Goal: Transaction & Acquisition: Purchase product/service

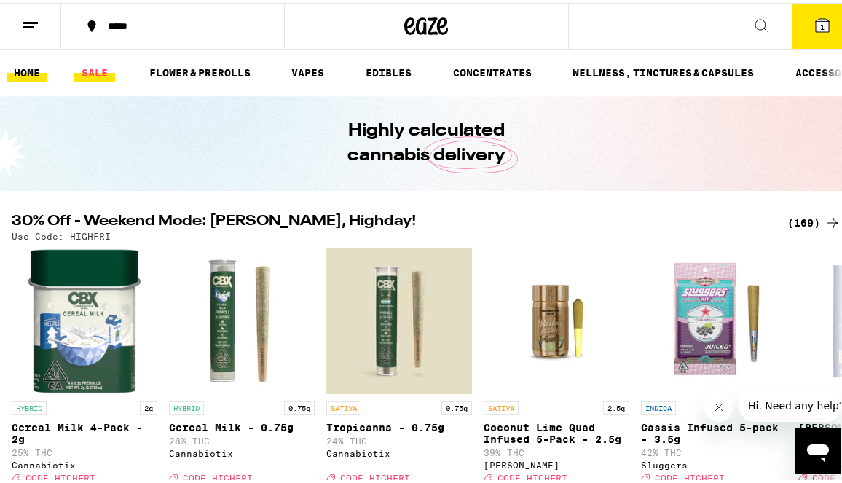
click at [102, 74] on link "SALE" at bounding box center [94, 69] width 41 height 17
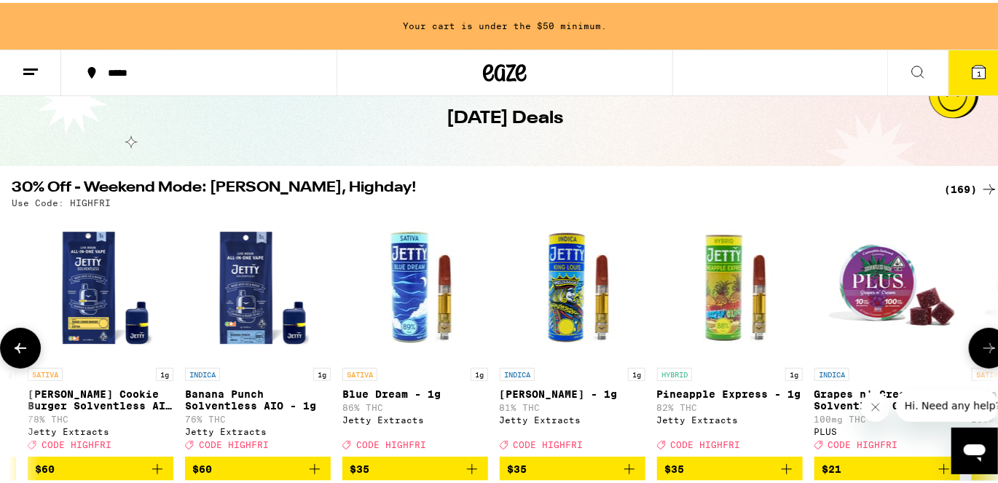
scroll to position [70, 0]
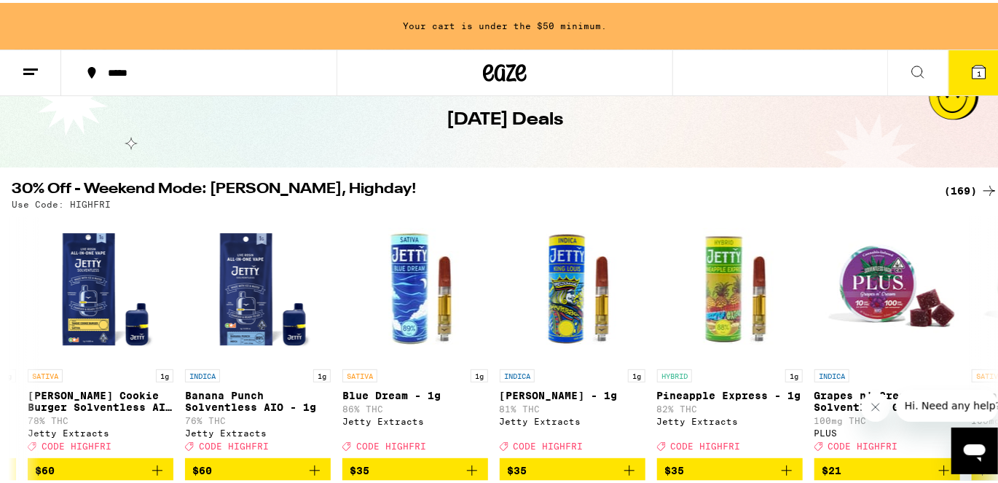
click at [841, 189] on icon at bounding box center [989, 187] width 17 height 17
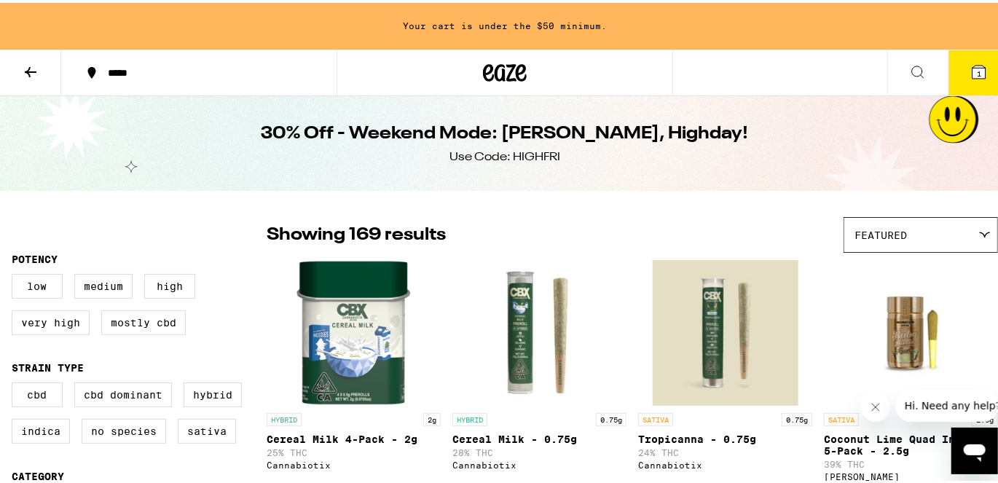
click at [841, 222] on div "Featured" at bounding box center [920, 232] width 153 height 34
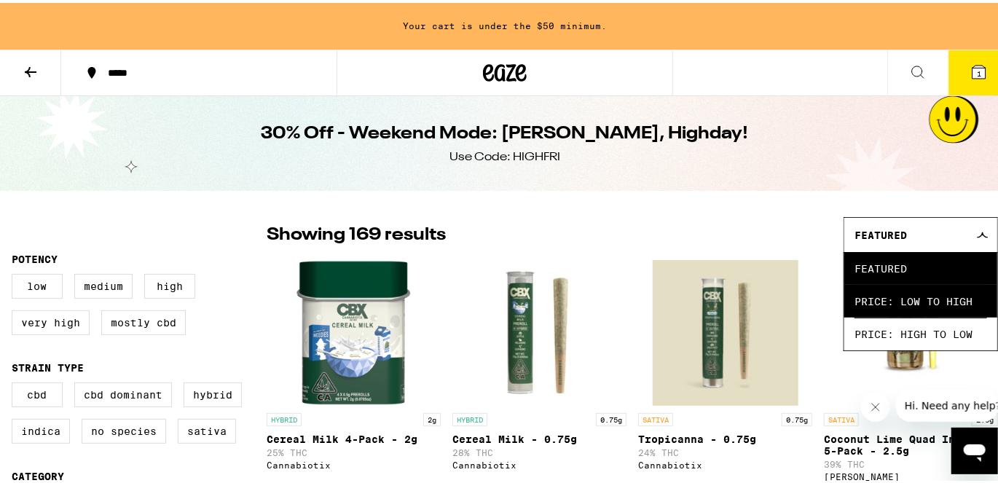
click at [841, 294] on span "Price: Low to High" at bounding box center [921, 298] width 133 height 33
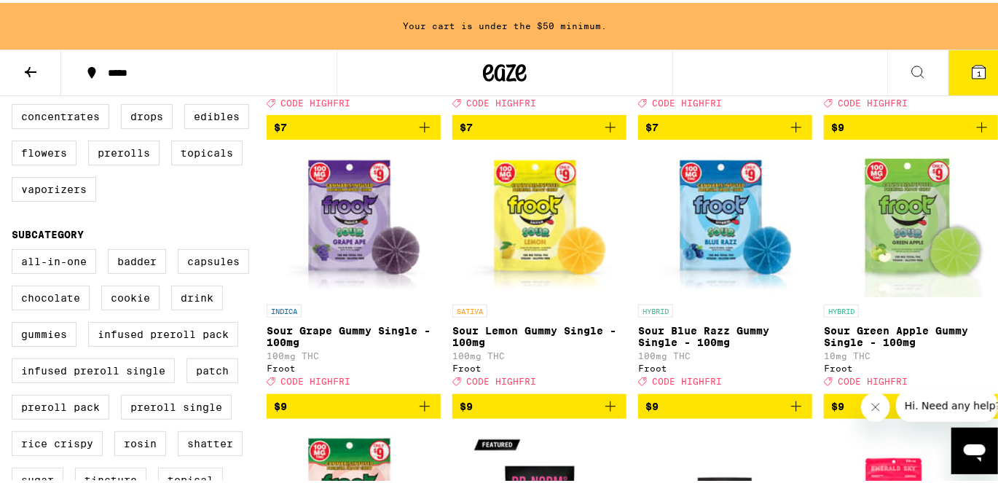
scroll to position [474, 0]
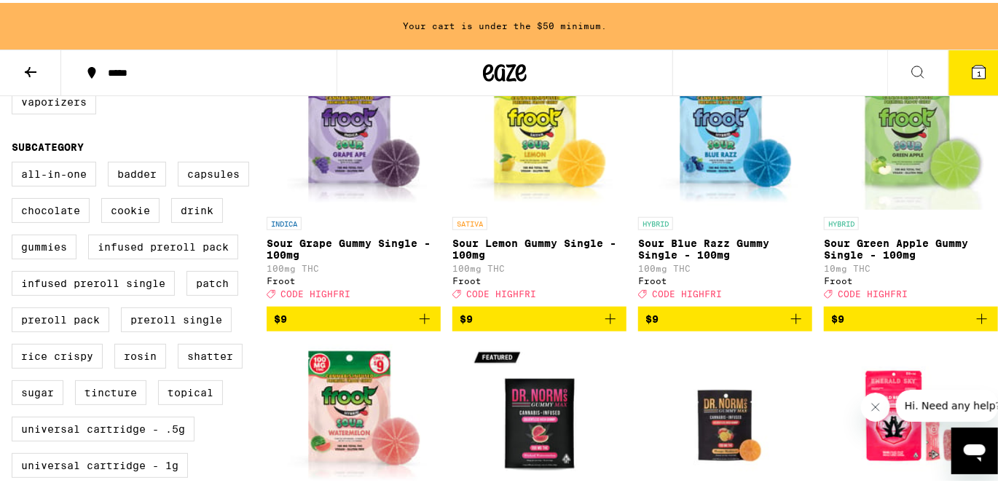
click at [841, 325] on span "$9" at bounding box center [911, 315] width 160 height 17
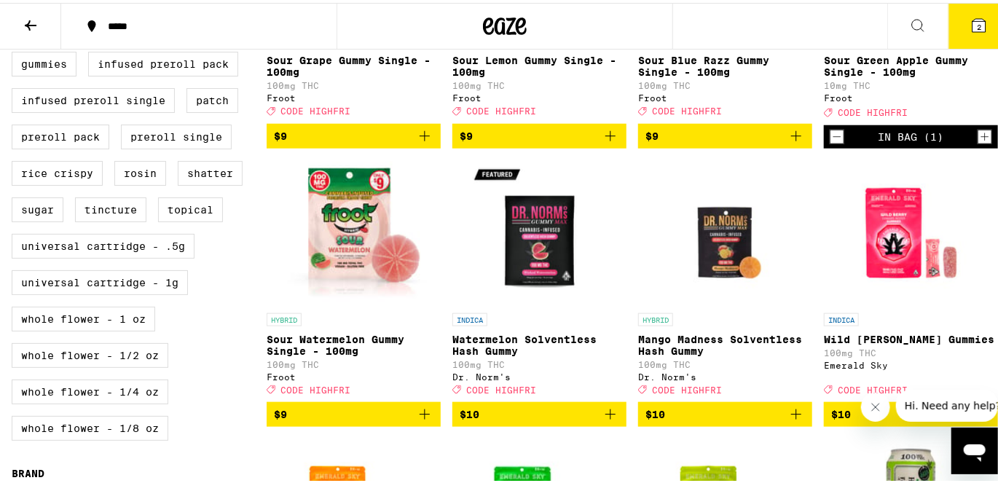
scroll to position [611, 0]
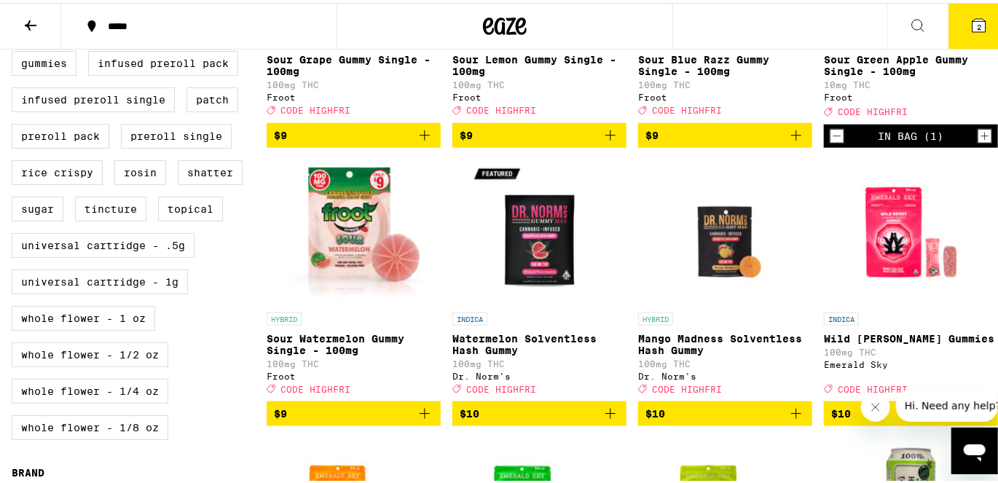
click at [344, 420] on span "$9" at bounding box center [354, 410] width 160 height 17
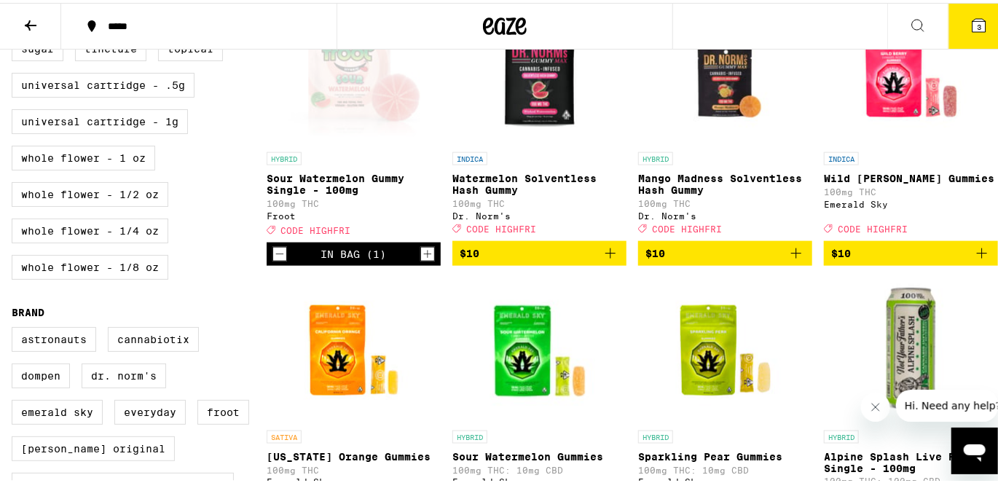
scroll to position [771, 0]
click at [693, 259] on span "$10" at bounding box center [725, 250] width 160 height 17
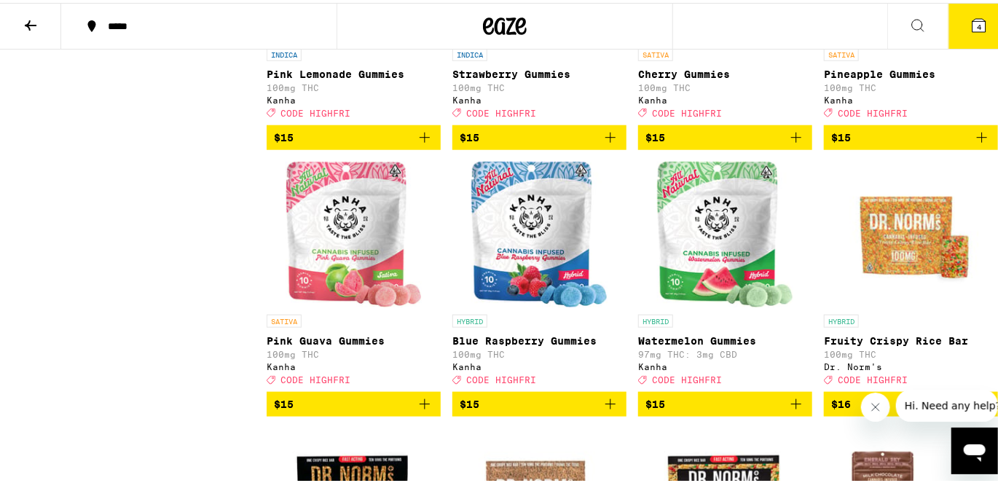
scroll to position [3103, 0]
drag, startPoint x: 670, startPoint y: 304, endPoint x: 161, endPoint y: 232, distance: 514.2
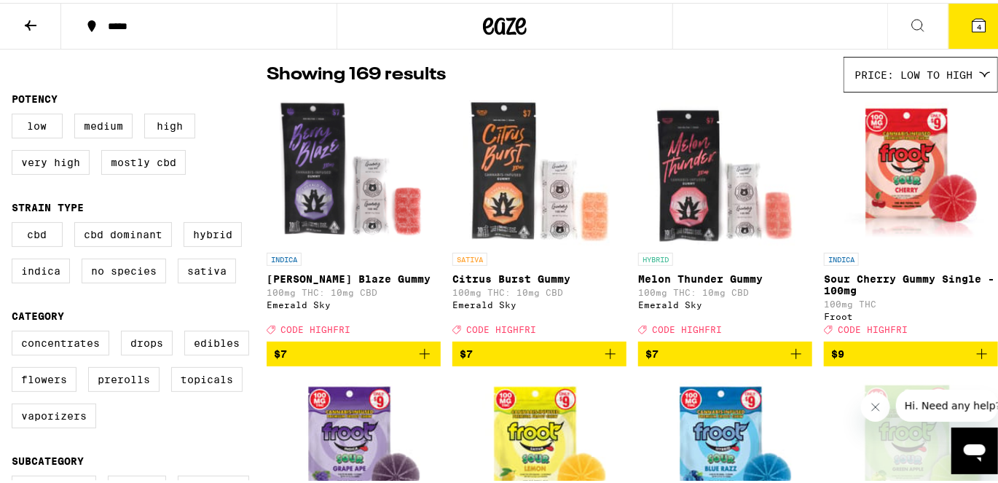
scroll to position [0, 0]
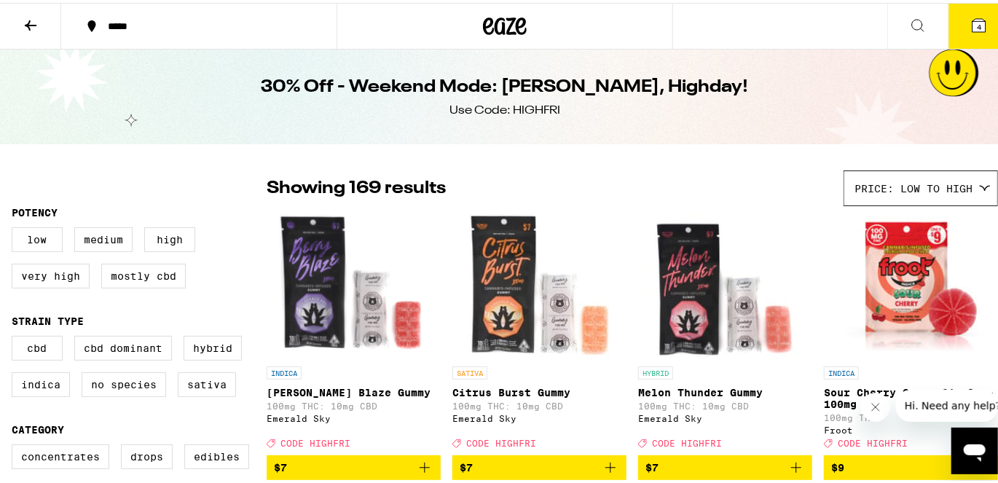
click at [484, 20] on icon at bounding box center [505, 23] width 44 height 26
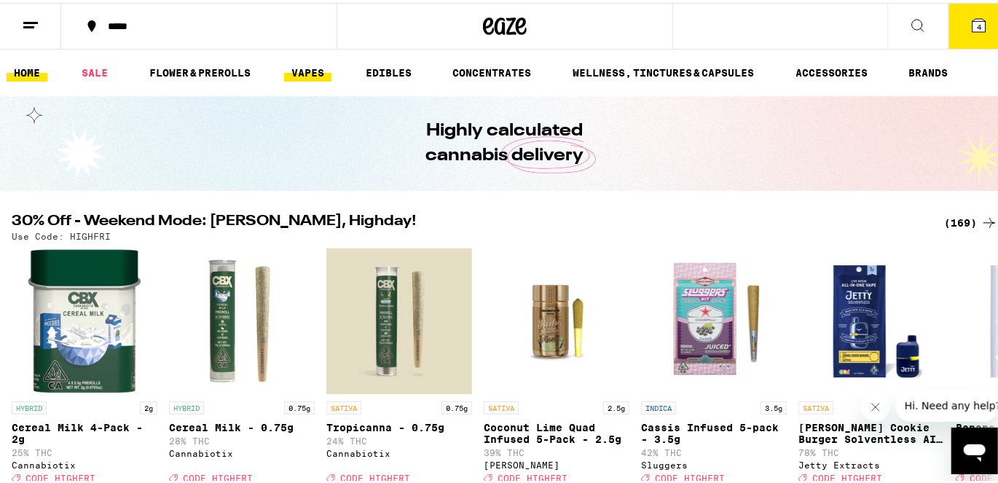
click at [313, 66] on link "VAPES" at bounding box center [307, 69] width 47 height 17
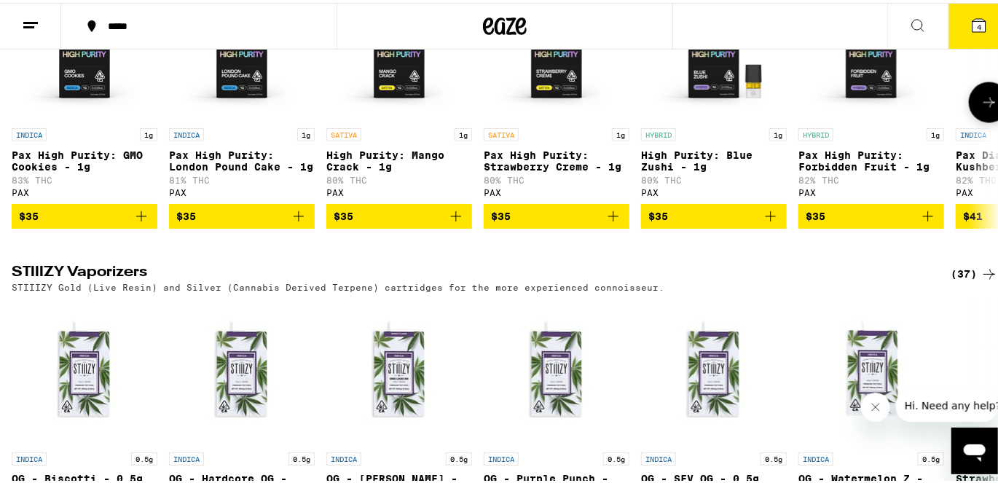
scroll to position [1250, 0]
